Goal: Task Accomplishment & Management: Complete application form

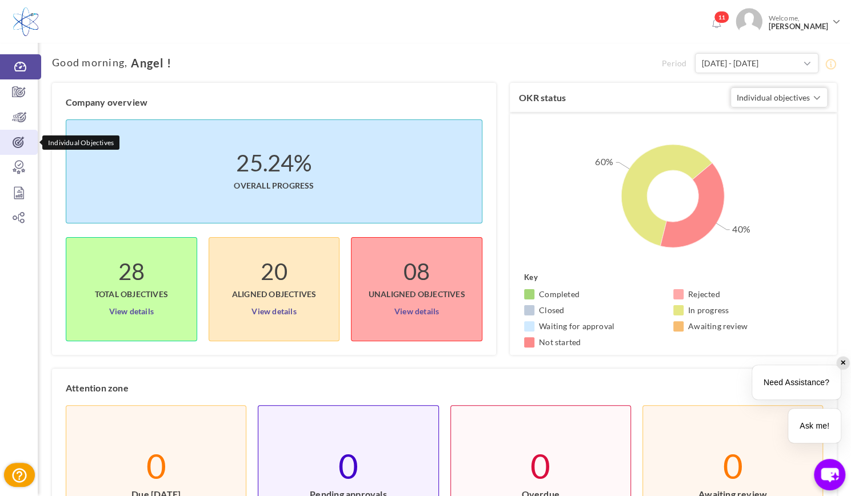
click at [14, 142] on icon at bounding box center [19, 142] width 38 height 11
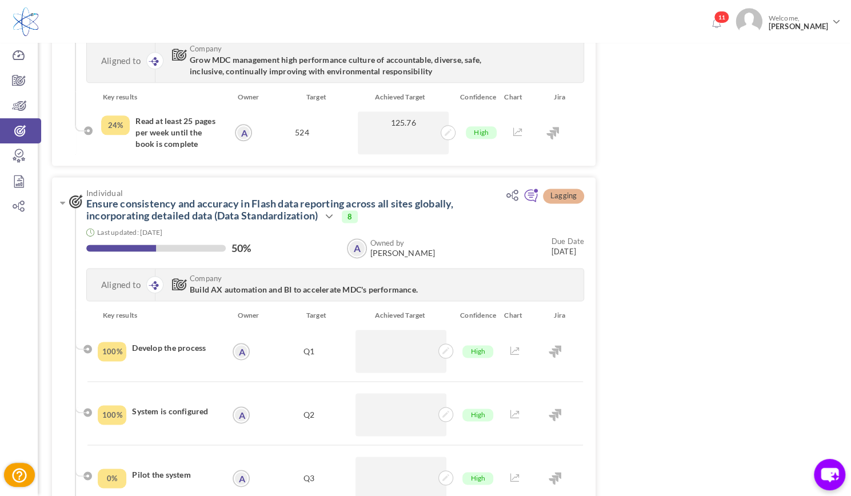
scroll to position [778, 0]
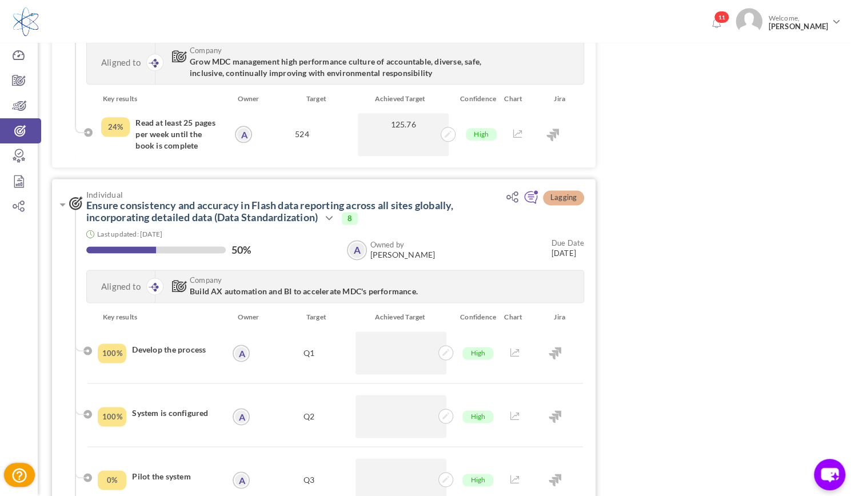
click at [57, 205] on div "Individual Ensure consistency and accuracy in Flash data reporting across all s…" at bounding box center [323, 245] width 543 height 133
click at [60, 204] on icon at bounding box center [62, 204] width 5 height 9
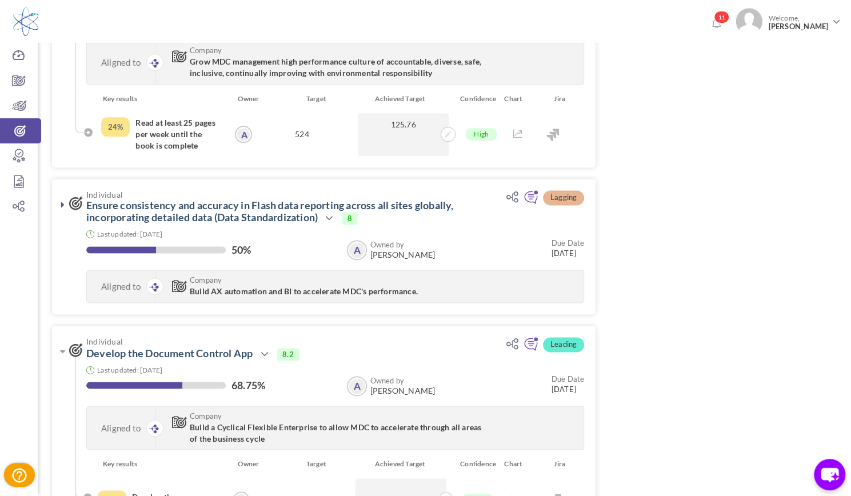
click at [714, 181] on div "Individual Involve QA in the training of new production employees Last updated:…" at bounding box center [444, 265] width 785 height 1860
click at [695, 276] on div "Individual Involve QA in the training of new production employees Last updated:…" at bounding box center [444, 265] width 785 height 1860
click at [670, 217] on div "Individual Involve QA in the training of new production employees Last updated:…" at bounding box center [444, 265] width 785 height 1860
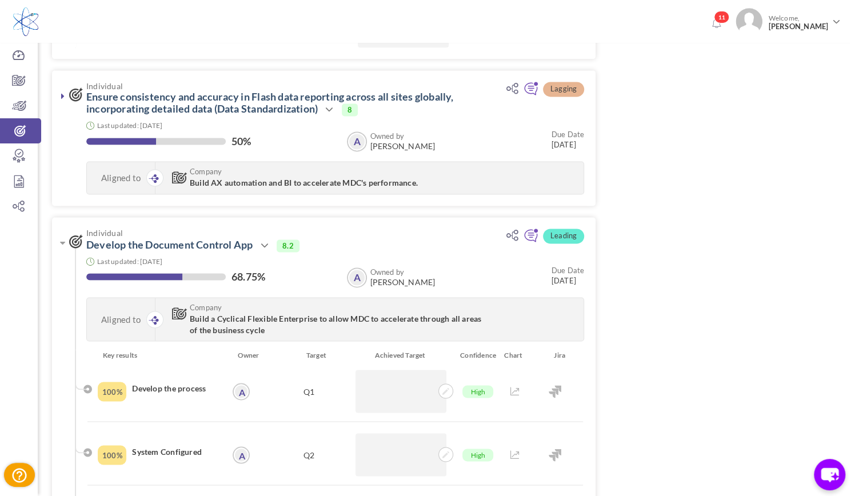
scroll to position [887, 0]
click at [58, 95] on link at bounding box center [62, 95] width 11 height 11
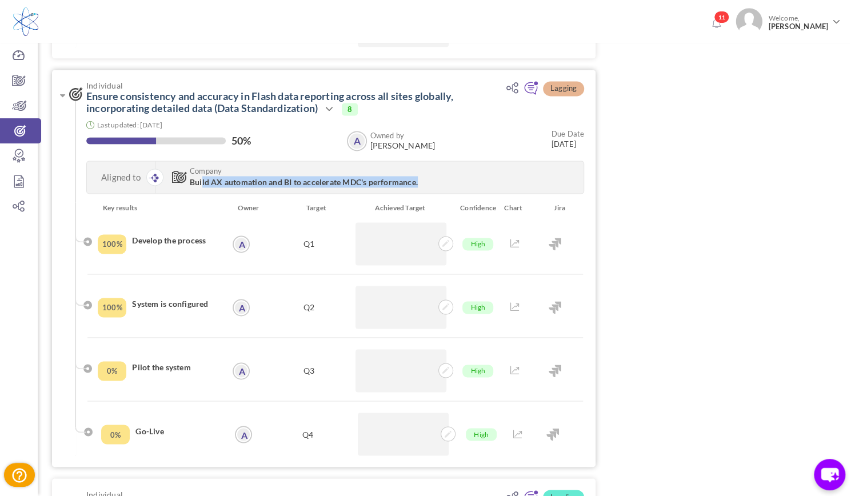
drag, startPoint x: 202, startPoint y: 181, endPoint x: 433, endPoint y: 181, distance: 230.3
click at [433, 181] on h3 "Company Build AX automation and BI to accelerate MDC's performance." at bounding box center [326, 177] width 319 height 21
click at [637, 197] on div "Individual Involve QA in the training of new production employees Last updated:…" at bounding box center [444, 287] width 785 height 2122
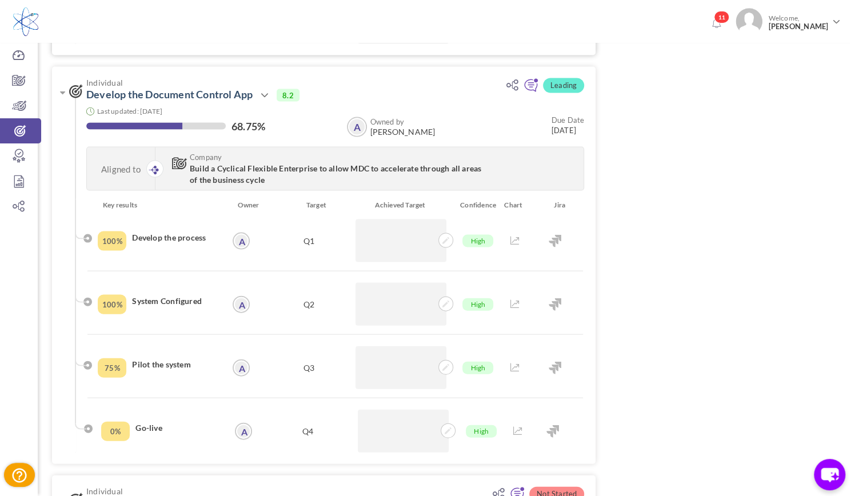
scroll to position [1295, 0]
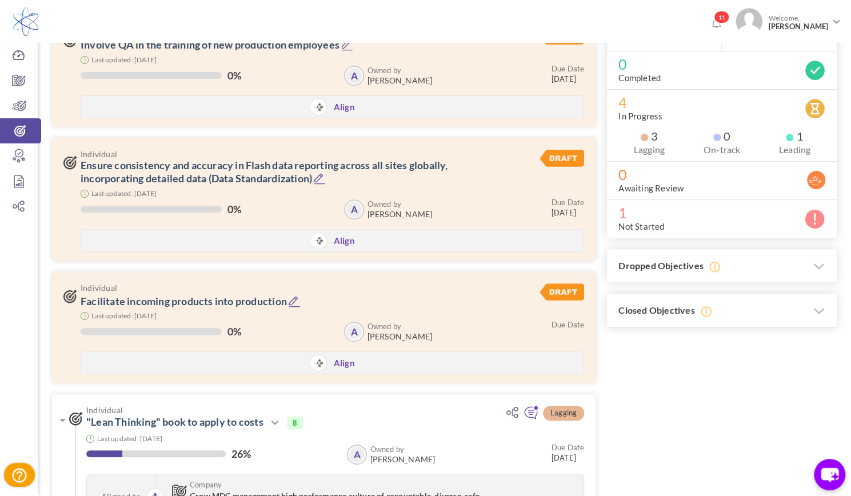
scroll to position [0, 0]
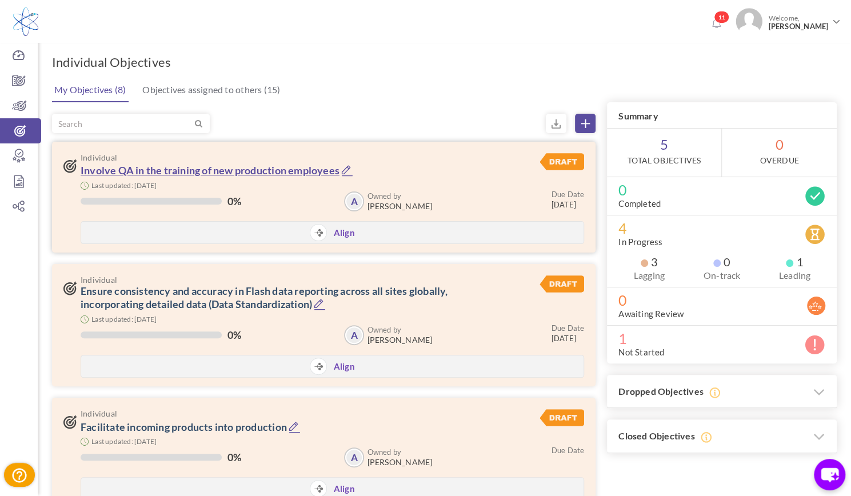
click at [227, 166] on link "Involve QA in the training of new production employees" at bounding box center [210, 170] width 259 height 13
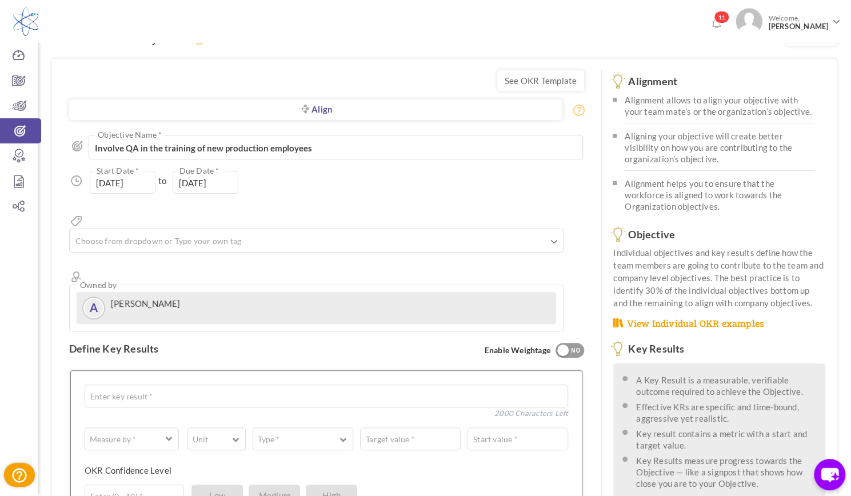
scroll to position [23, 0]
click at [209, 149] on textarea "Involve QA in the training of new production employees" at bounding box center [336, 148] width 494 height 24
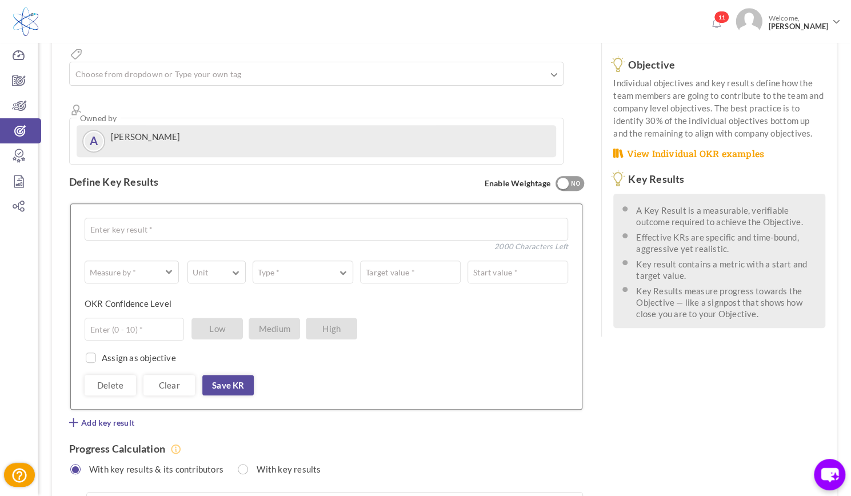
scroll to position [193, 0]
click at [141, 218] on textarea at bounding box center [326, 229] width 483 height 23
type textarea "Develop process"
click at [168, 267] on span "button" at bounding box center [169, 271] width 7 height 9
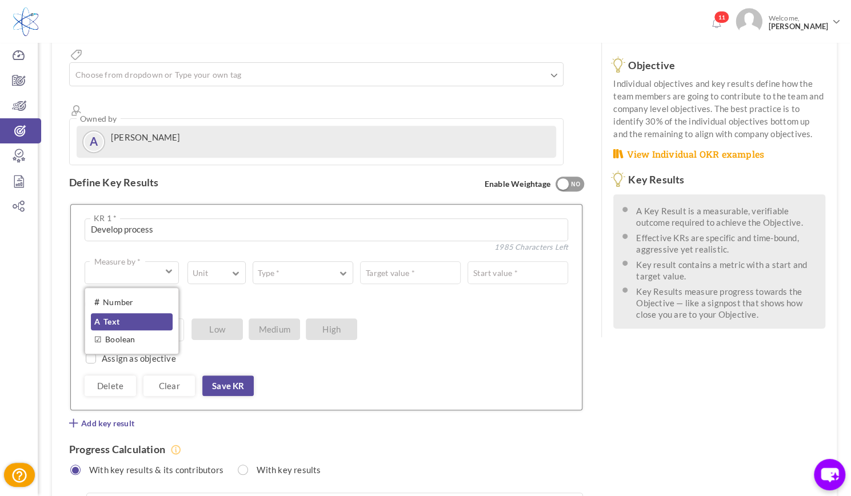
click at [137, 313] on link "A Text" at bounding box center [132, 321] width 82 height 17
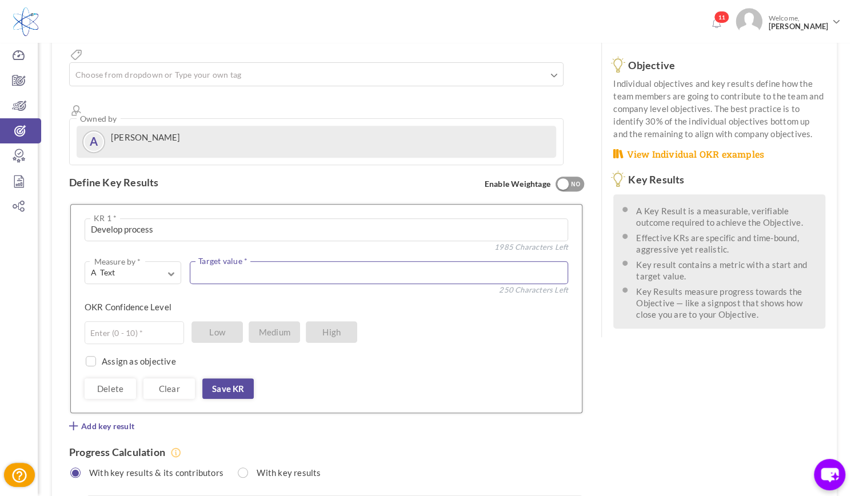
click at [267, 261] on textarea at bounding box center [379, 272] width 378 height 23
type textarea "Q1"
click at [229, 261] on div "A Text Measure by * # Number A Text ☑ Boolean Unit # % $ ₹ £ Custom Type * Equa…" at bounding box center [326, 330] width 483 height 138
click at [157, 321] on input "text" at bounding box center [134, 332] width 99 height 23
click at [156, 301] on label "OKR Confidence Level" at bounding box center [128, 306] width 87 height 11
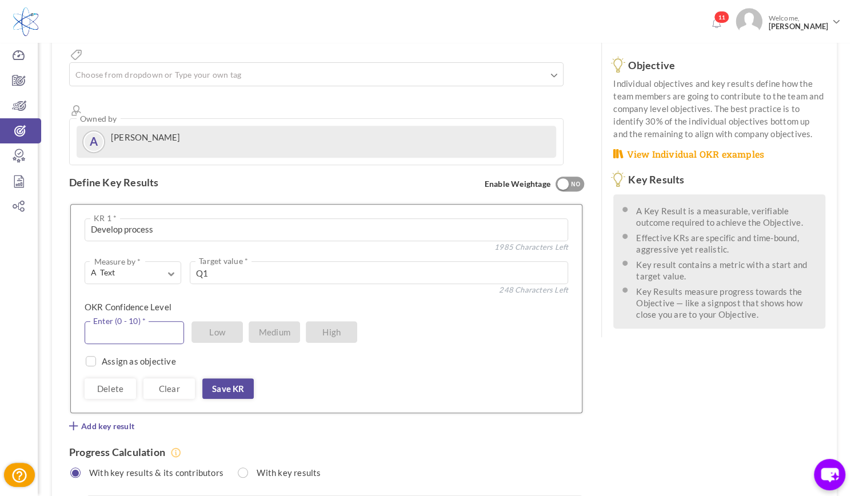
click at [145, 321] on input "text" at bounding box center [134, 332] width 99 height 23
type input "8"
click at [174, 301] on div "OKR Confidence Level 8 Enter (0 - 10) * Low Medium High" at bounding box center [322, 311] width 475 height 20
click at [230, 378] on link "Save KR" at bounding box center [227, 388] width 51 height 21
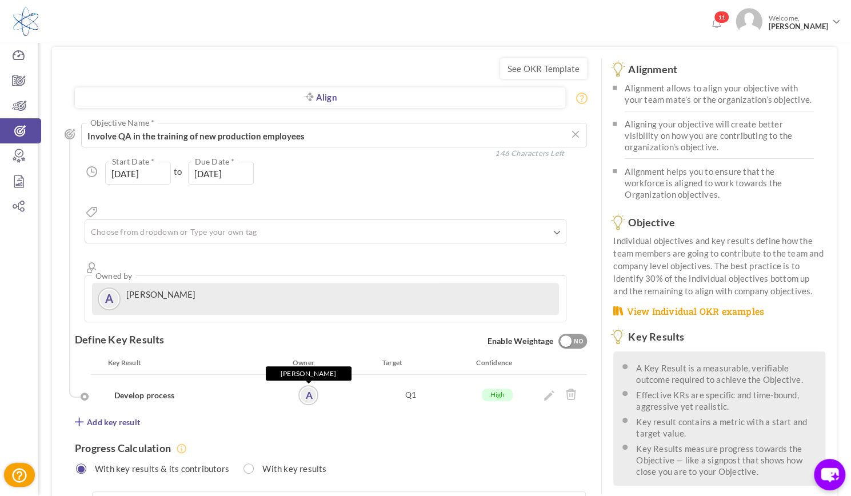
scroll to position [39, 0]
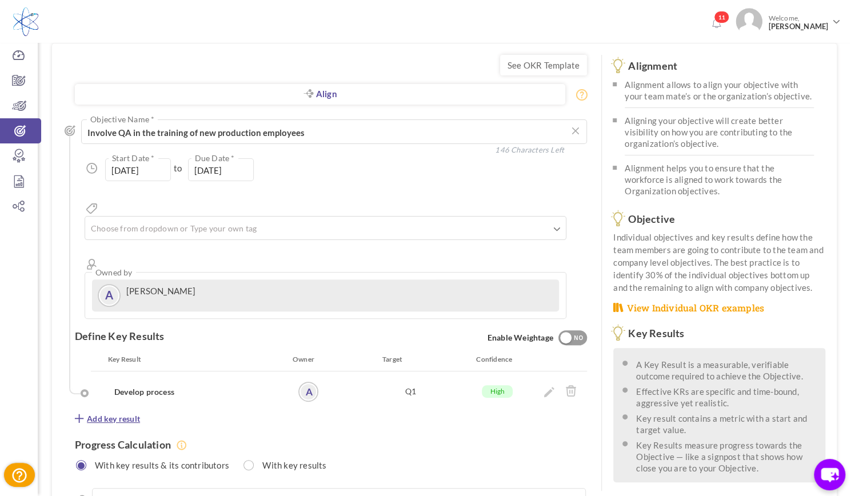
click at [125, 413] on span "Add key result" at bounding box center [113, 418] width 53 height 11
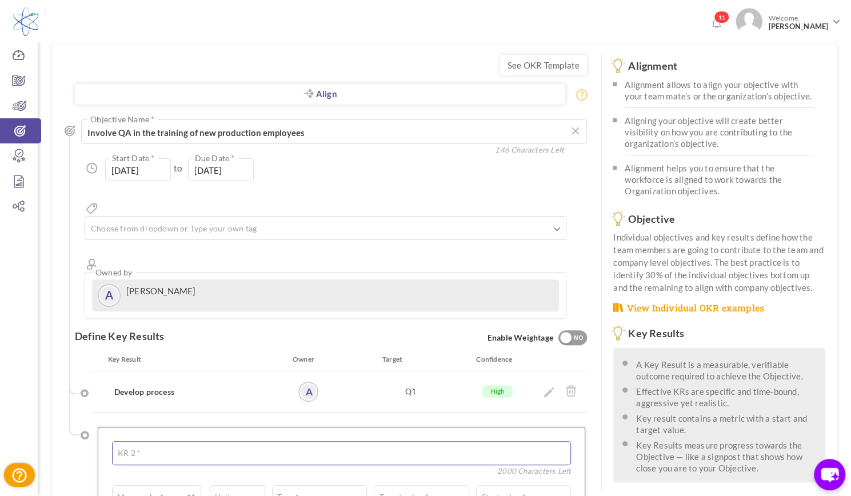
click at [153, 441] on textarea at bounding box center [341, 453] width 459 height 24
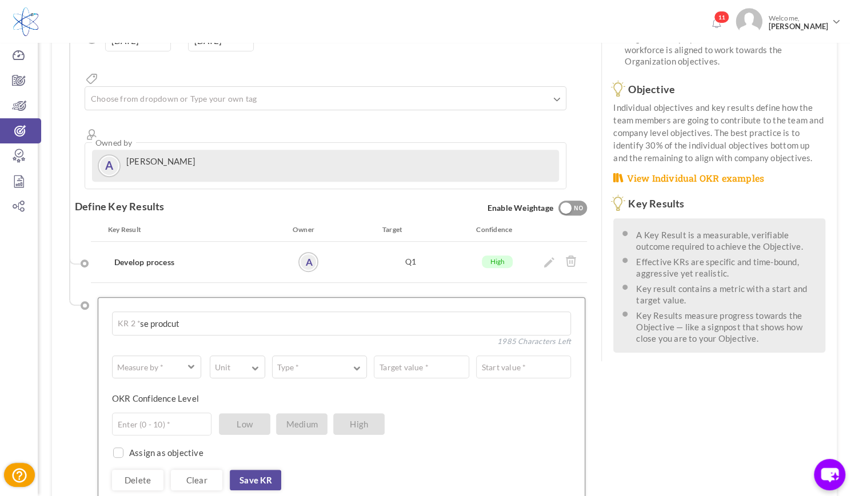
scroll to position [170, 0]
type textarea "Release prodcut"
click at [179, 361] on span "button" at bounding box center [151, 366] width 66 height 11
click at [145, 407] on link "A Text" at bounding box center [156, 415] width 77 height 17
click at [251, 355] on textarea at bounding box center [392, 366] width 358 height 23
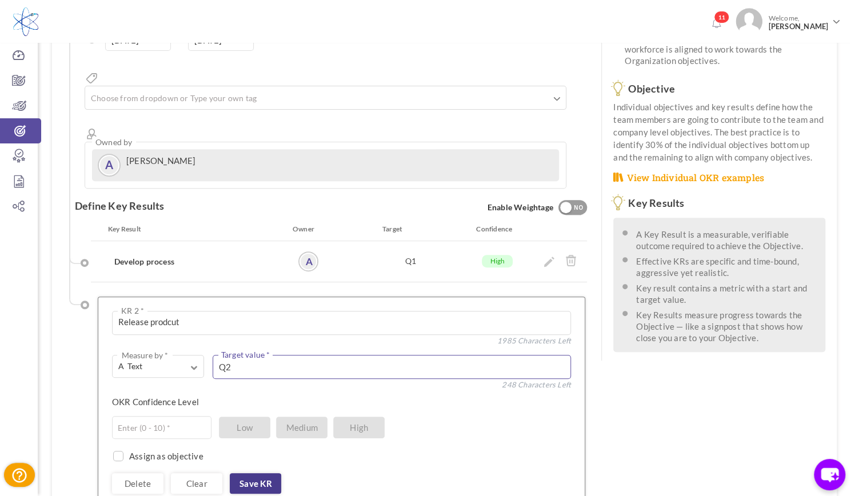
type textarea "Q2"
click at [250, 473] on link "Save KR" at bounding box center [255, 483] width 51 height 21
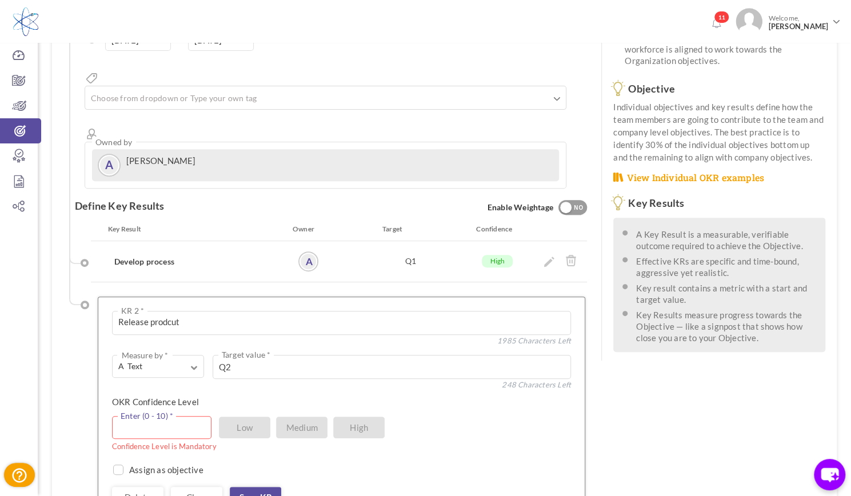
click at [151, 416] on input "text" at bounding box center [161, 427] width 99 height 23
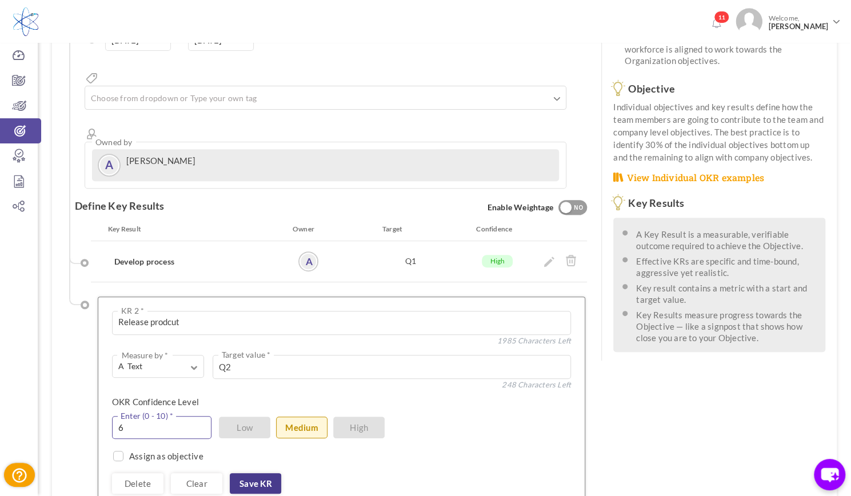
type input "6"
click at [250, 473] on link "Save KR" at bounding box center [255, 483] width 51 height 21
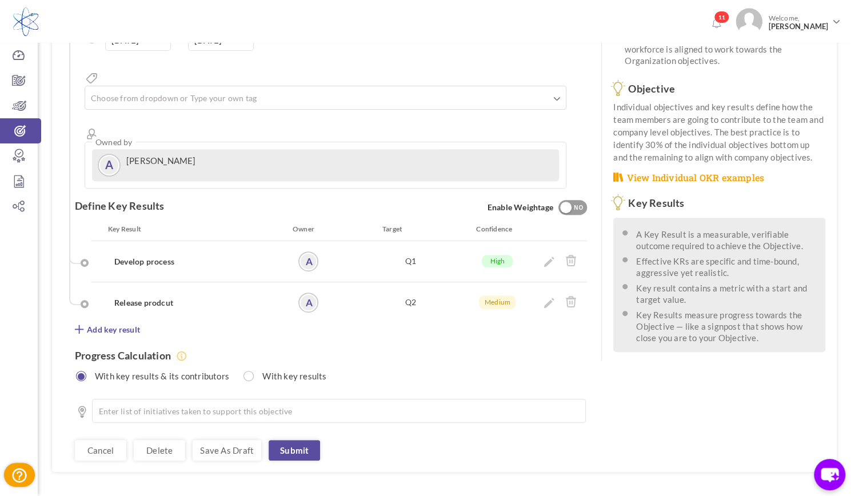
scroll to position [0, 0]
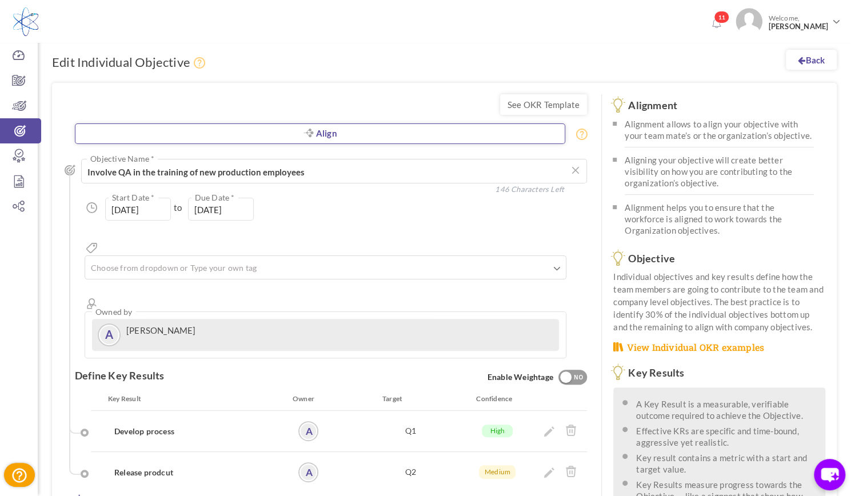
click at [306, 134] on icon at bounding box center [308, 133] width 10 height 9
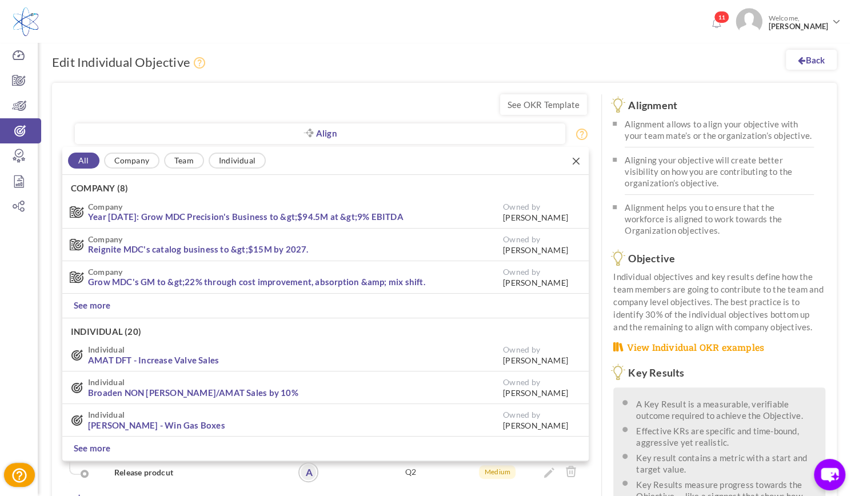
click at [579, 164] on icon at bounding box center [576, 161] width 7 height 7
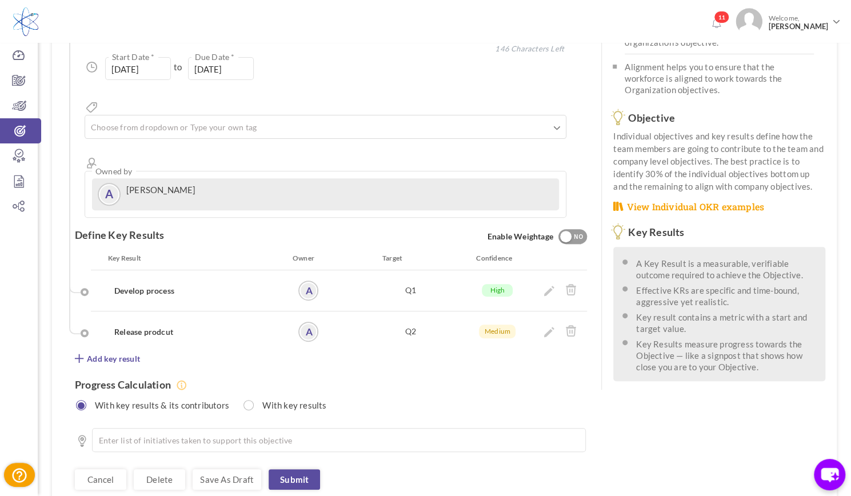
scroll to position [171, 0]
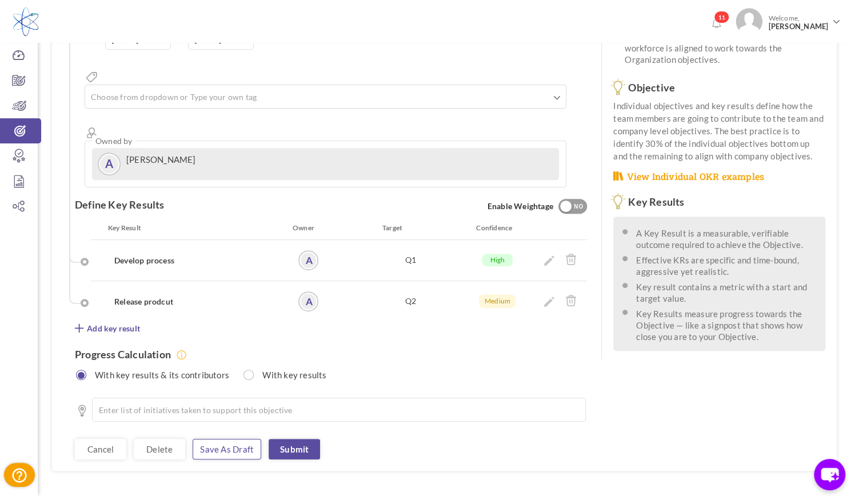
click at [211, 439] on link "Save as draft" at bounding box center [227, 449] width 69 height 21
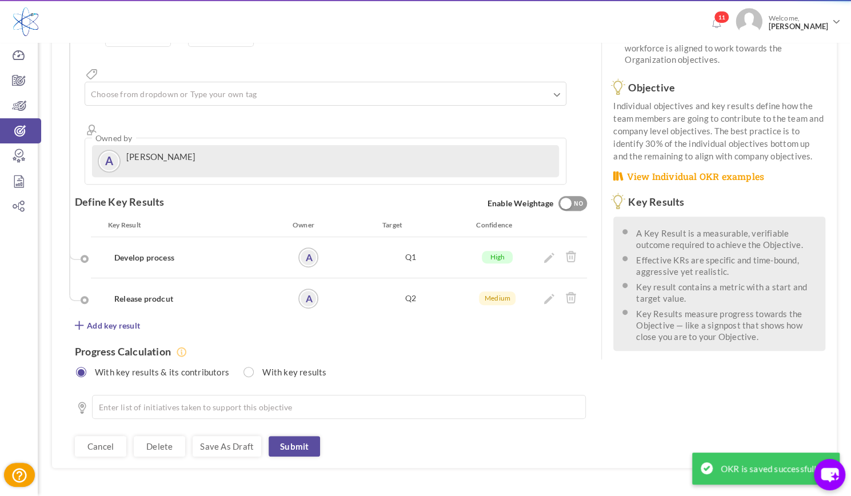
scroll to position [0, 0]
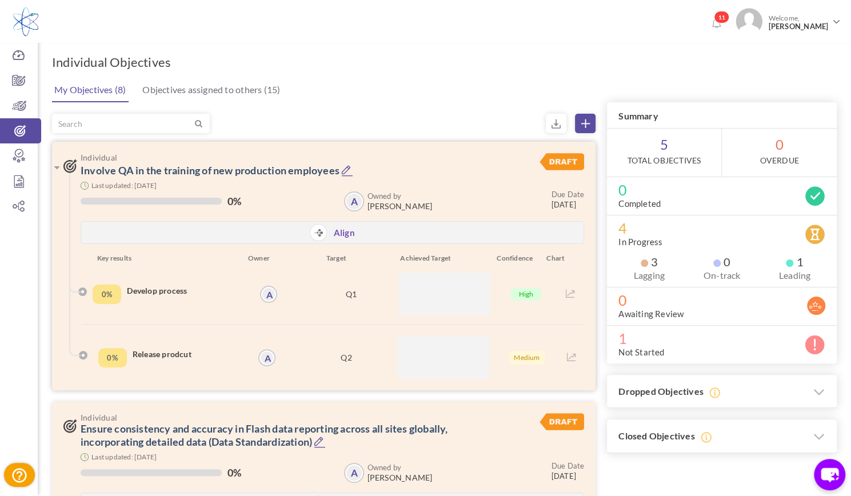
click at [345, 173] on icon at bounding box center [347, 171] width 12 height 12
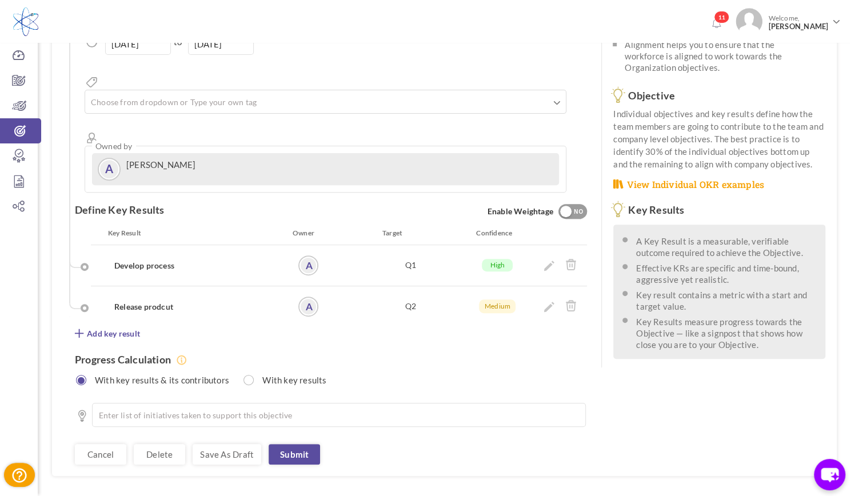
scroll to position [168, 0]
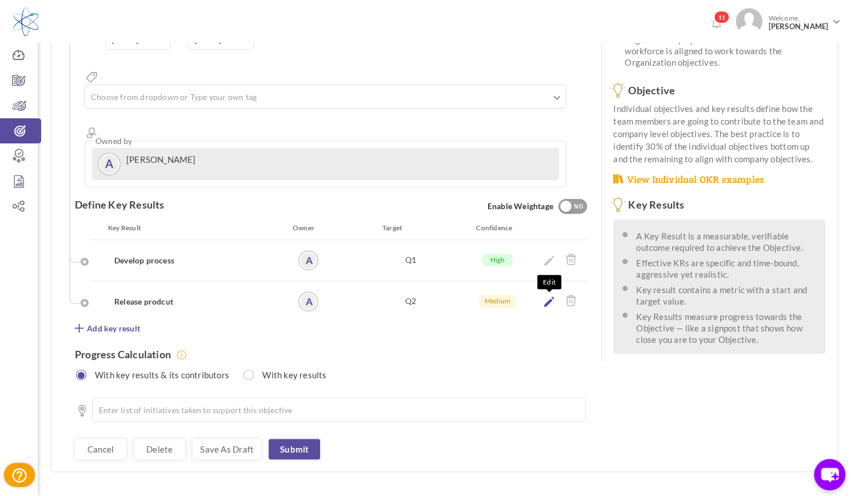
click at [551, 297] on icon at bounding box center [549, 302] width 10 height 10
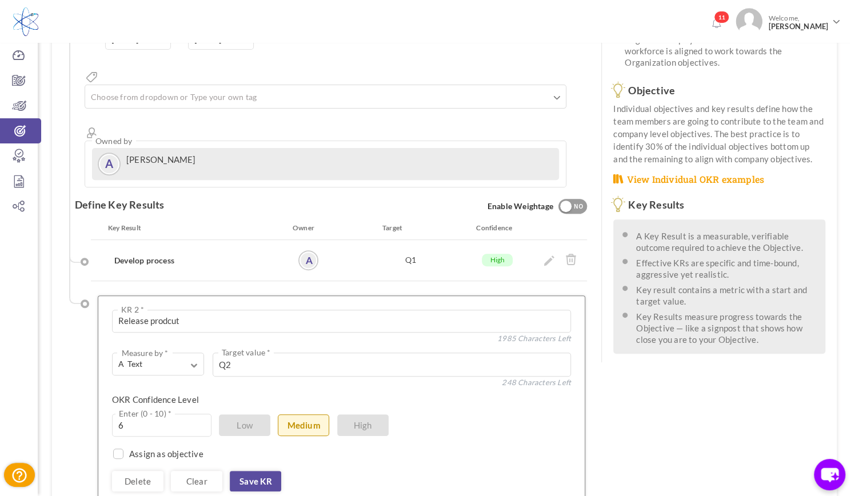
click at [630, 397] on div "See OKR Template Align Align Objective All Company Team Individual Choose Objec…" at bounding box center [444, 288] width 785 height 746
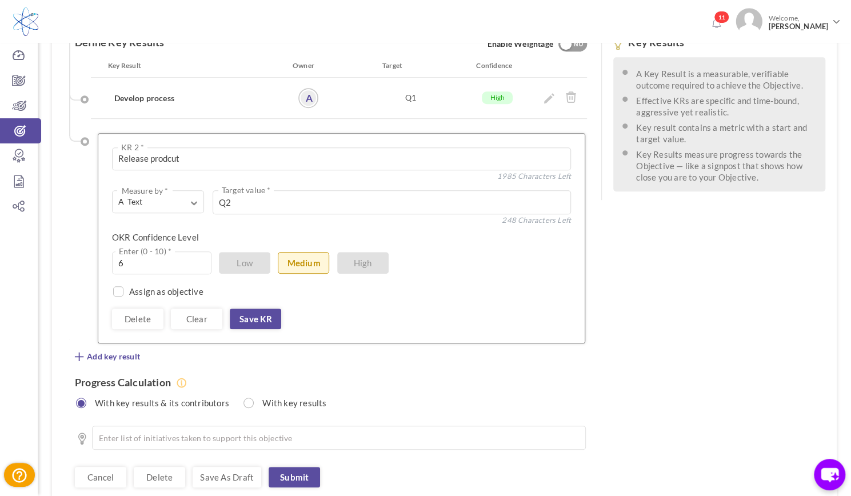
scroll to position [358, 0]
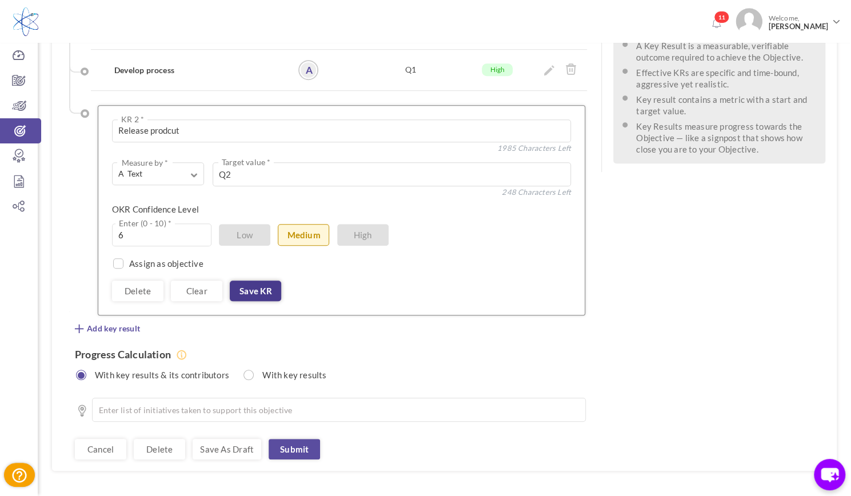
click at [255, 281] on link "Save KR" at bounding box center [255, 291] width 51 height 21
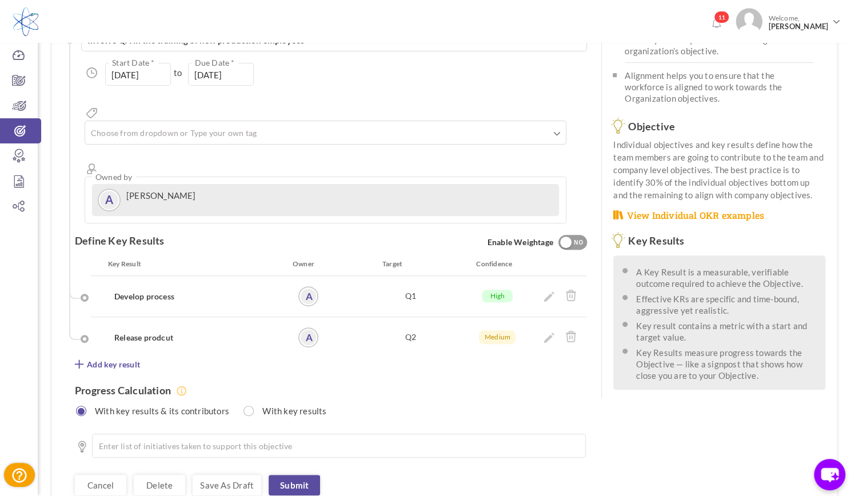
scroll to position [168, 0]
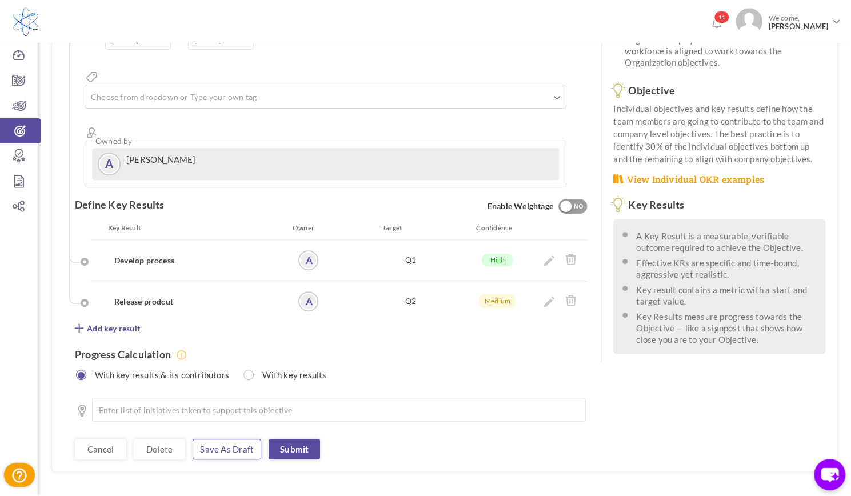
click at [237, 439] on link "Save as draft" at bounding box center [227, 449] width 69 height 21
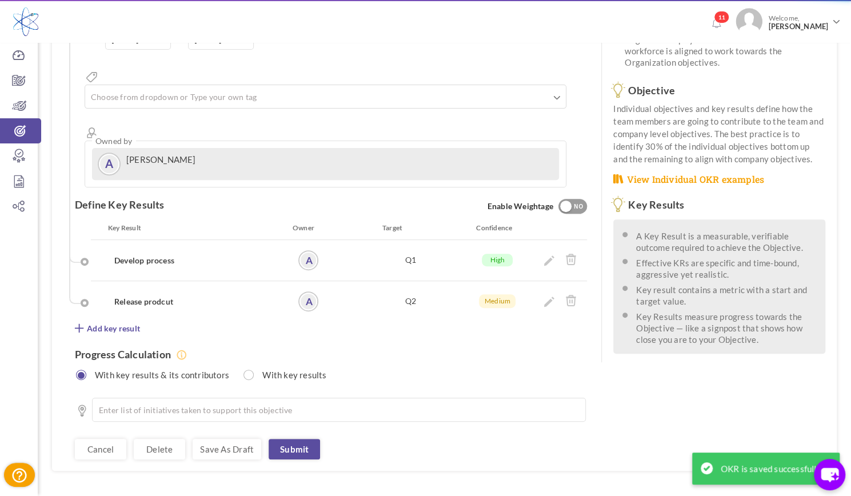
scroll to position [0, 0]
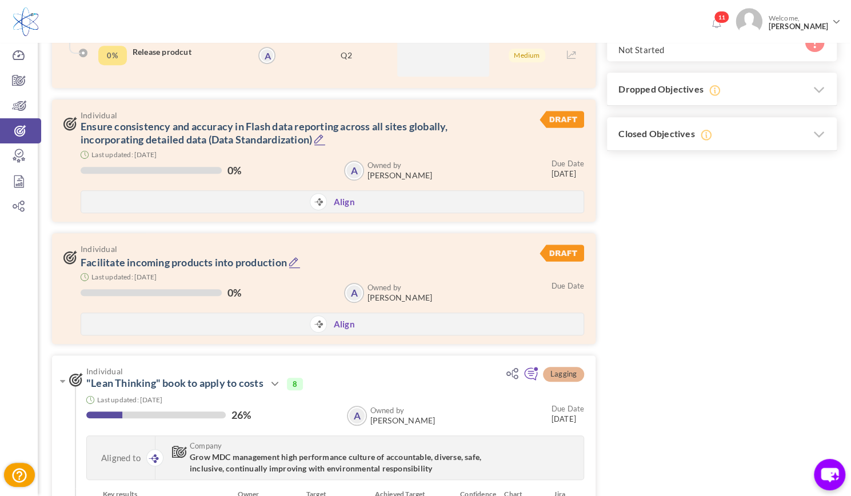
scroll to position [303, 0]
